Goal: Task Accomplishment & Management: Manage account settings

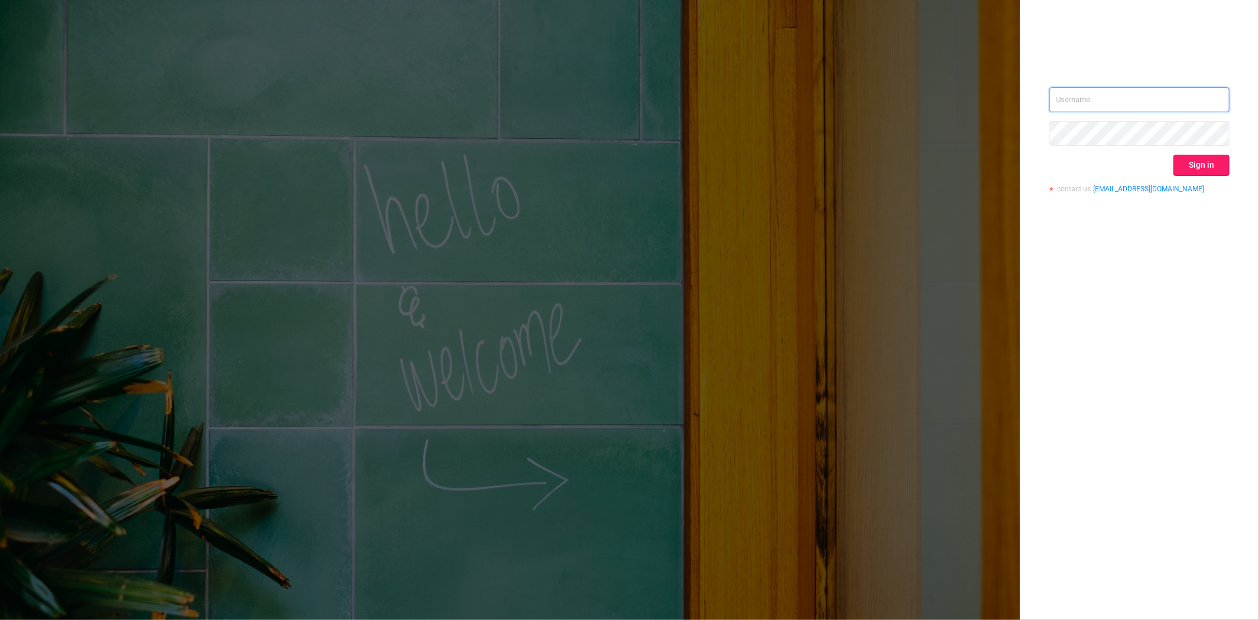
type input "steve@protected.media"
click at [1184, 170] on button "Sign in" at bounding box center [1201, 165] width 56 height 21
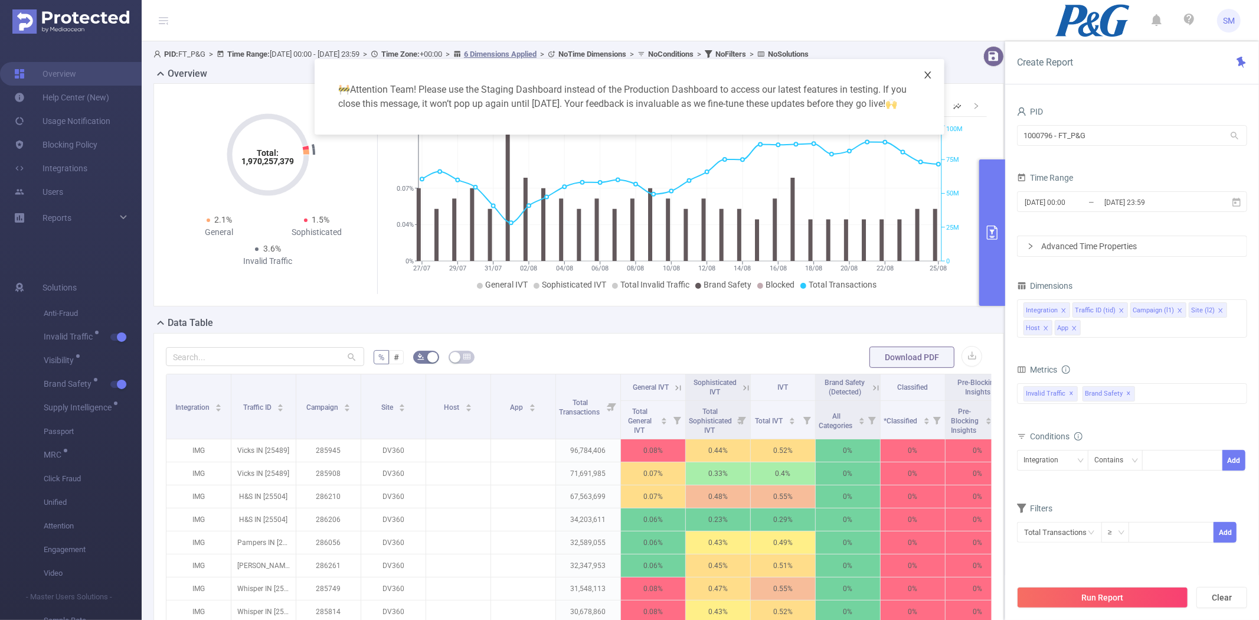
click at [934, 74] on span "Close" at bounding box center [927, 75] width 33 height 33
